Goal: Information Seeking & Learning: Check status

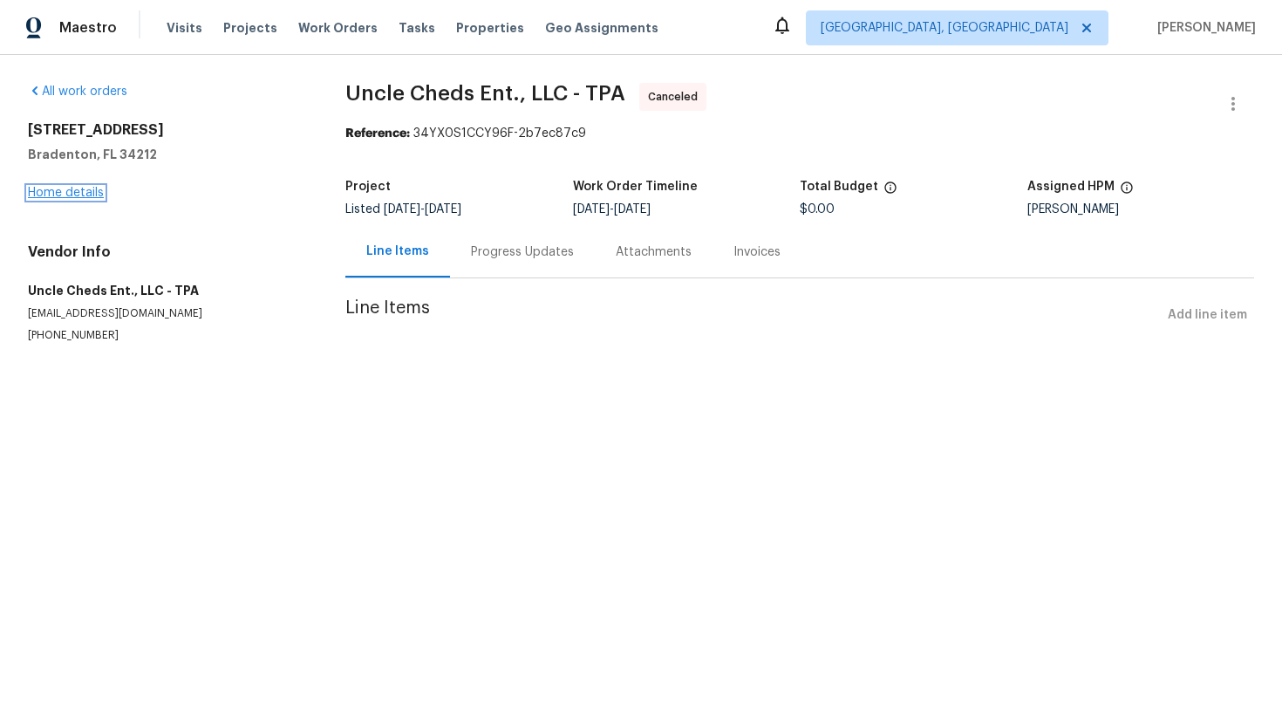
click at [82, 189] on link "Home details" at bounding box center [66, 193] width 76 height 12
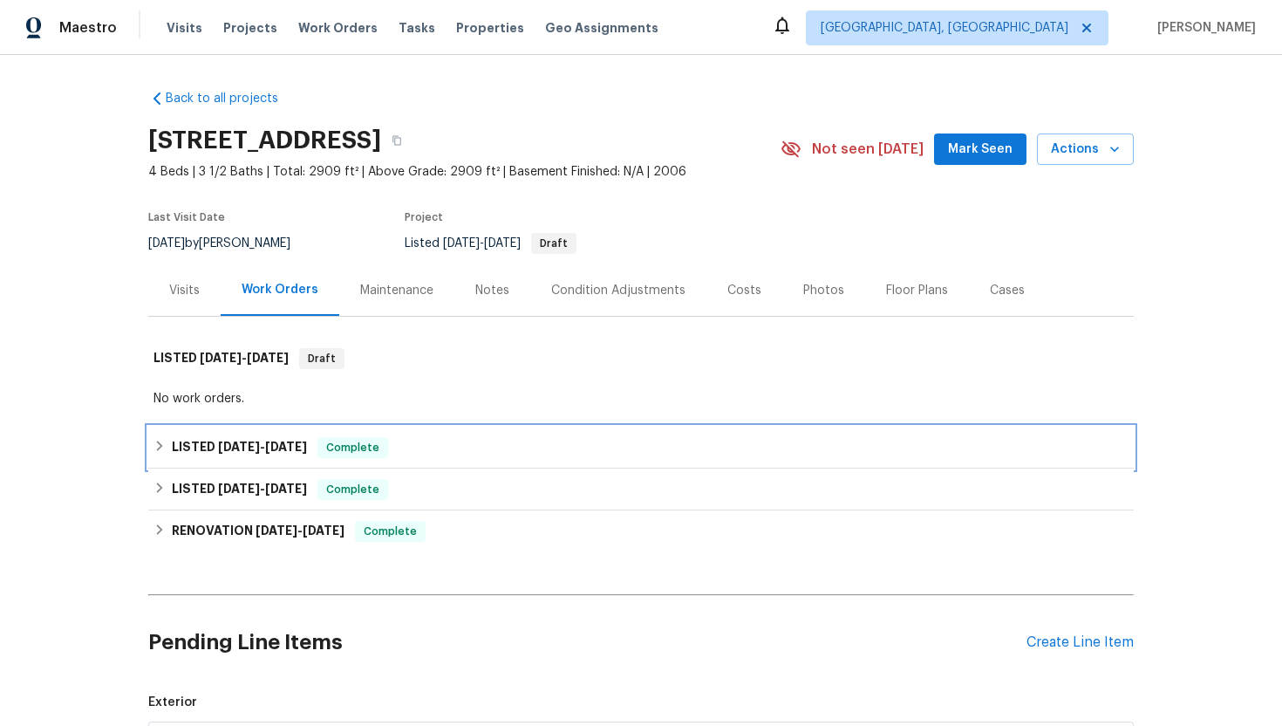
click at [476, 450] on div "LISTED [DATE] - [DATE] Complete" at bounding box center [640, 447] width 975 height 21
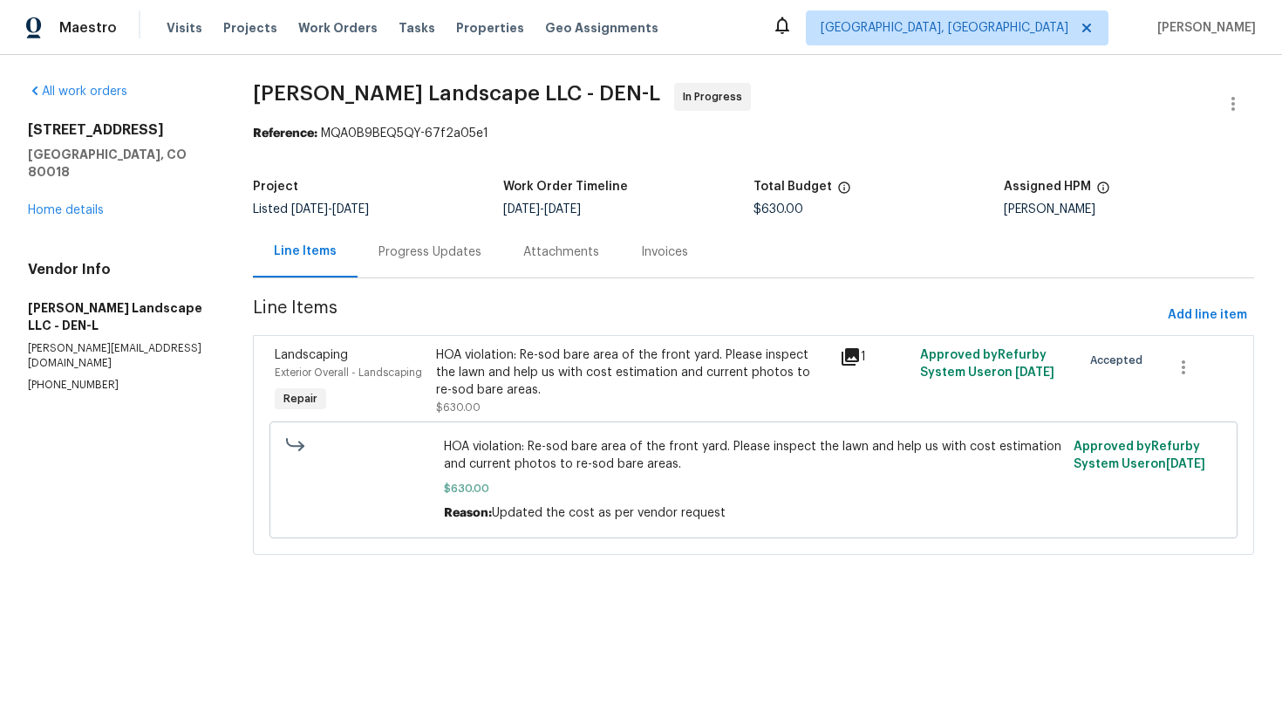
click at [460, 251] on div "Progress Updates" at bounding box center [430, 251] width 103 height 17
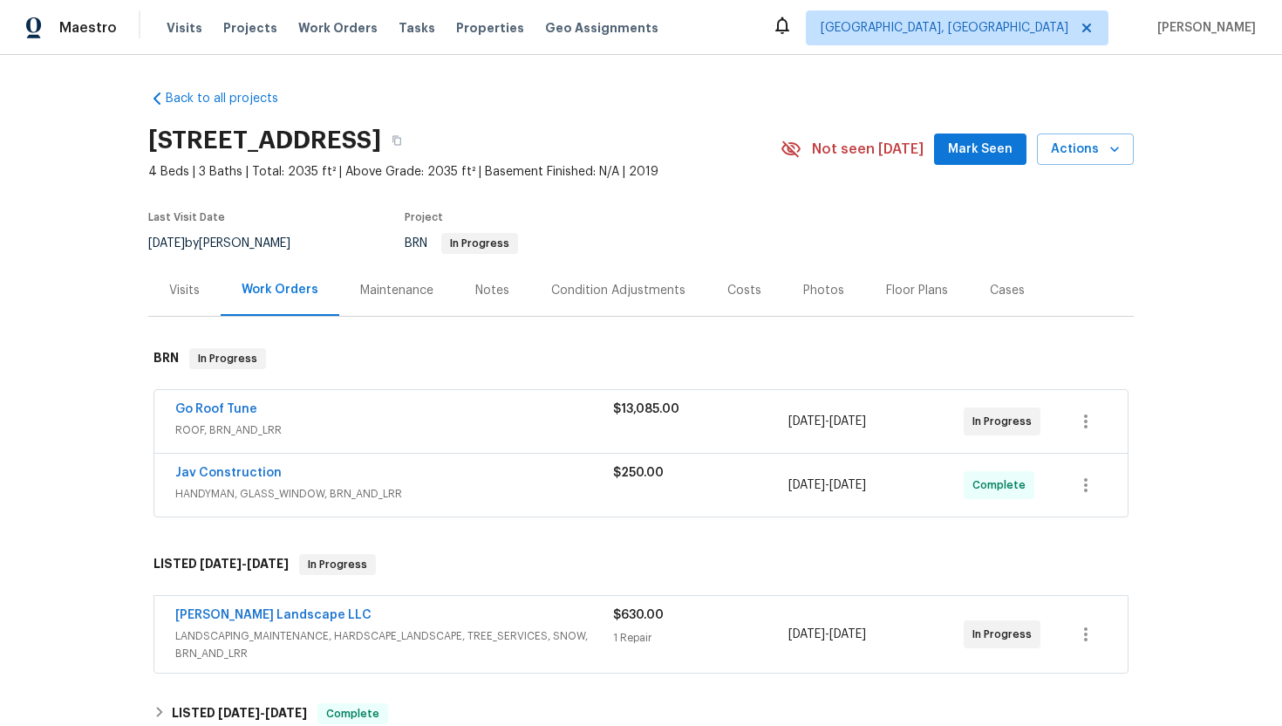
click at [330, 616] on div "Dalia Landscape LLC" at bounding box center [394, 616] width 438 height 21
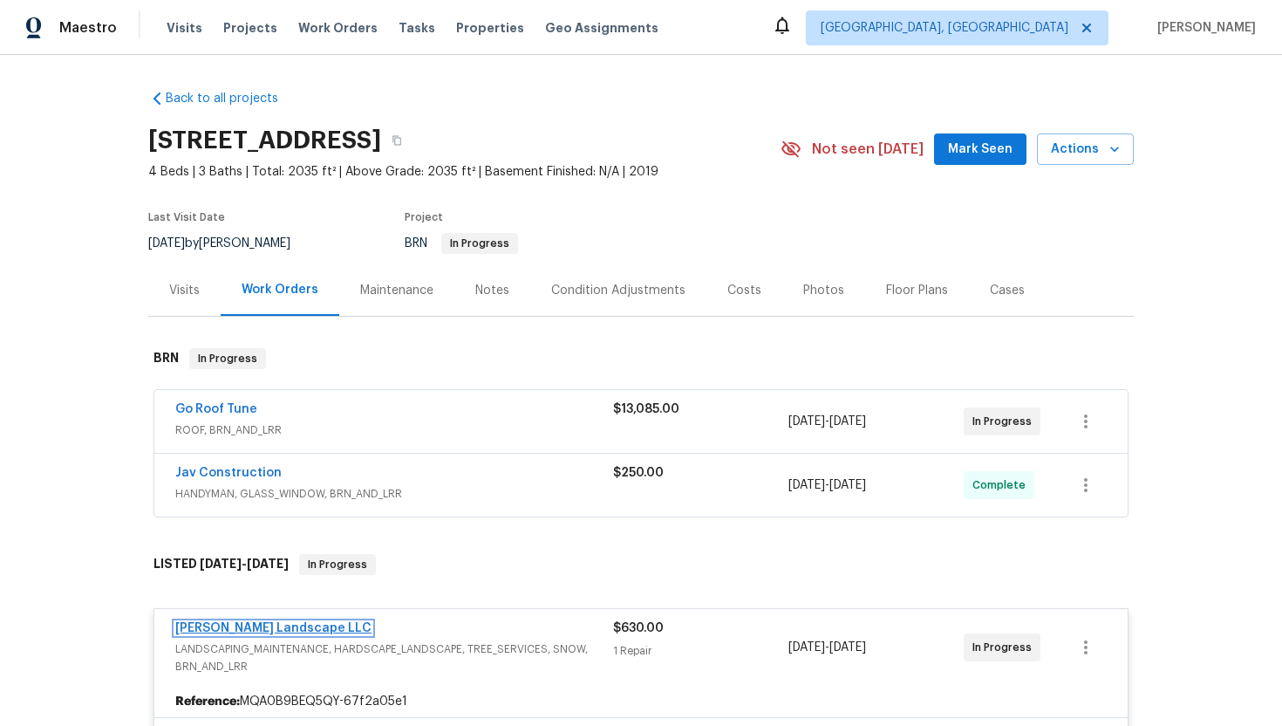
click at [280, 622] on link "Dalia Landscape LLC" at bounding box center [273, 628] width 196 height 12
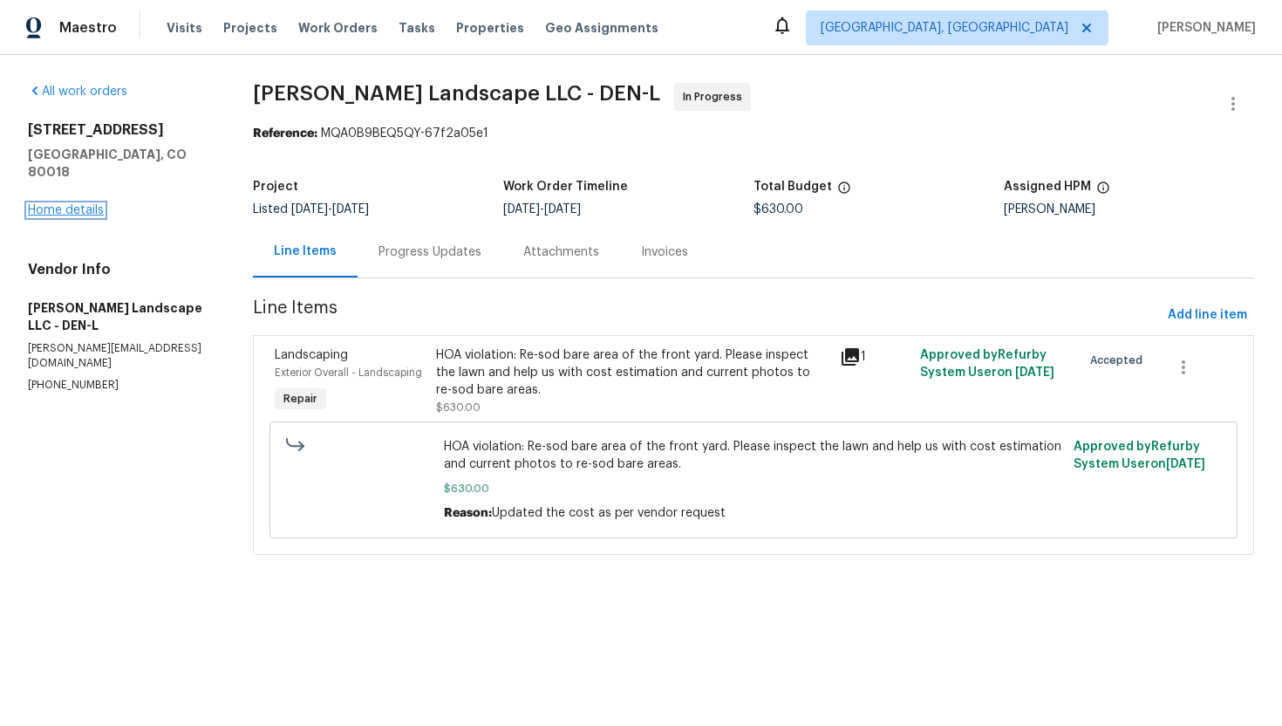
click at [84, 204] on link "Home details" at bounding box center [66, 210] width 76 height 12
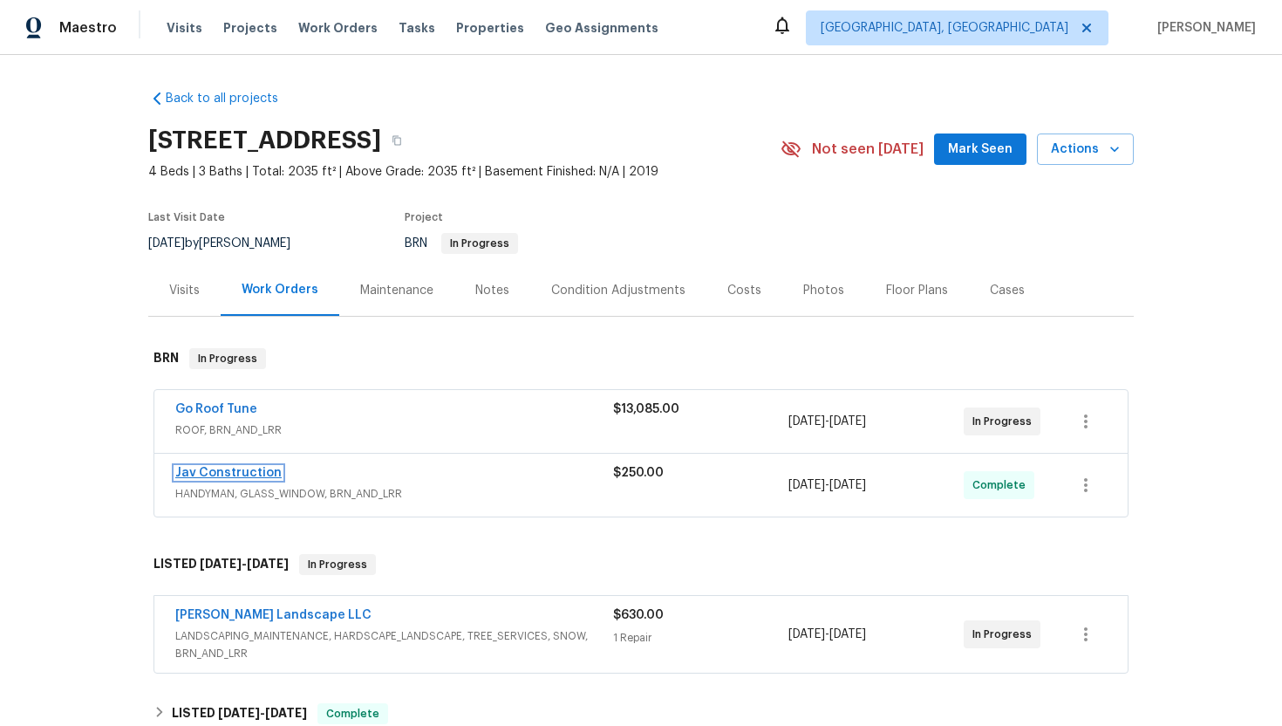
click at [256, 471] on link "Jav Construction" at bounding box center [228, 473] width 106 height 12
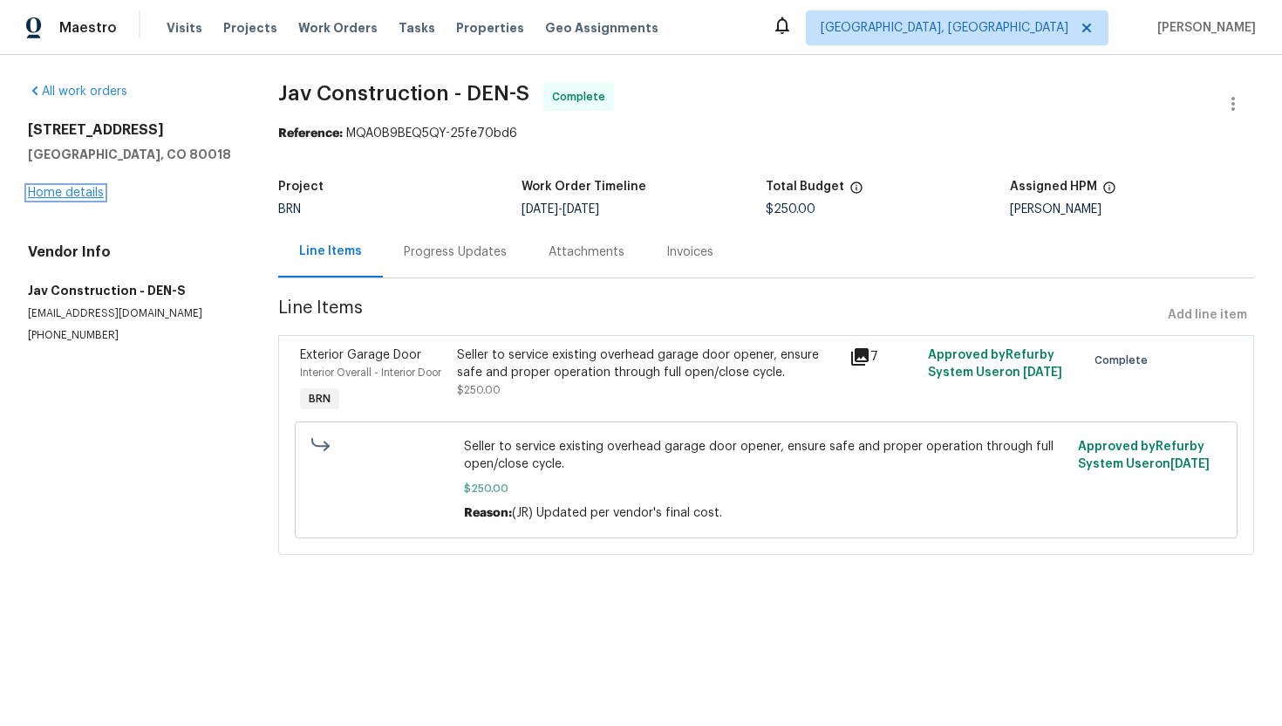
click at [101, 195] on link "Home details" at bounding box center [66, 193] width 76 height 12
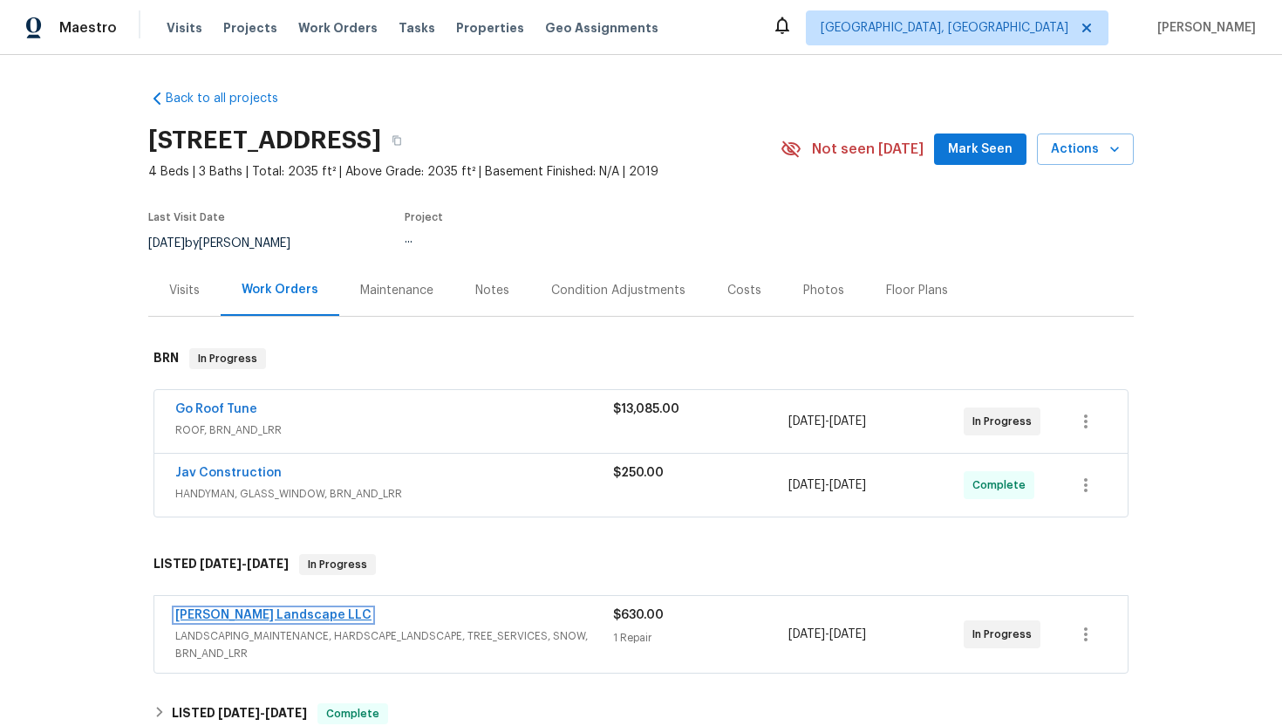
click at [221, 611] on link "Dalia Landscape LLC" at bounding box center [273, 615] width 196 height 12
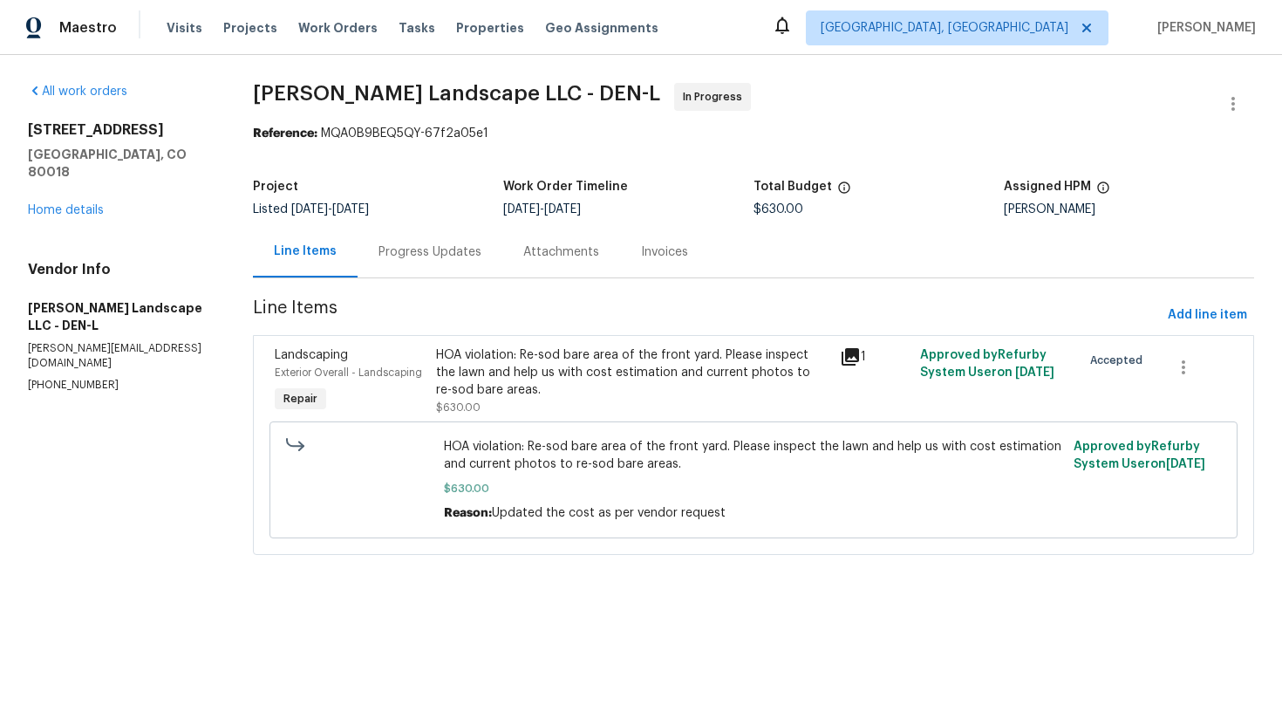
click at [552, 372] on div "HOA violation: Re-sod bare area of the front yard. Please inspect the lawn and …" at bounding box center [632, 372] width 392 height 52
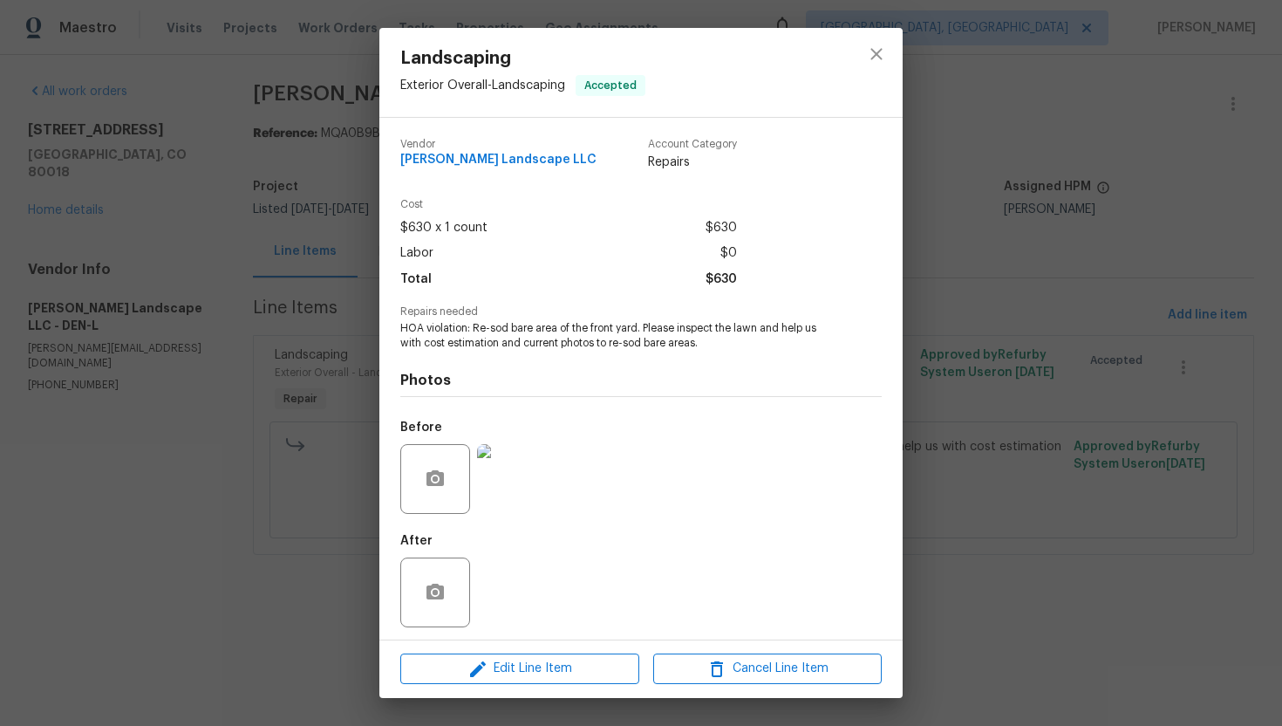
click at [497, 481] on img at bounding box center [512, 479] width 70 height 70
